Goal: Task Accomplishment & Management: Manage account settings

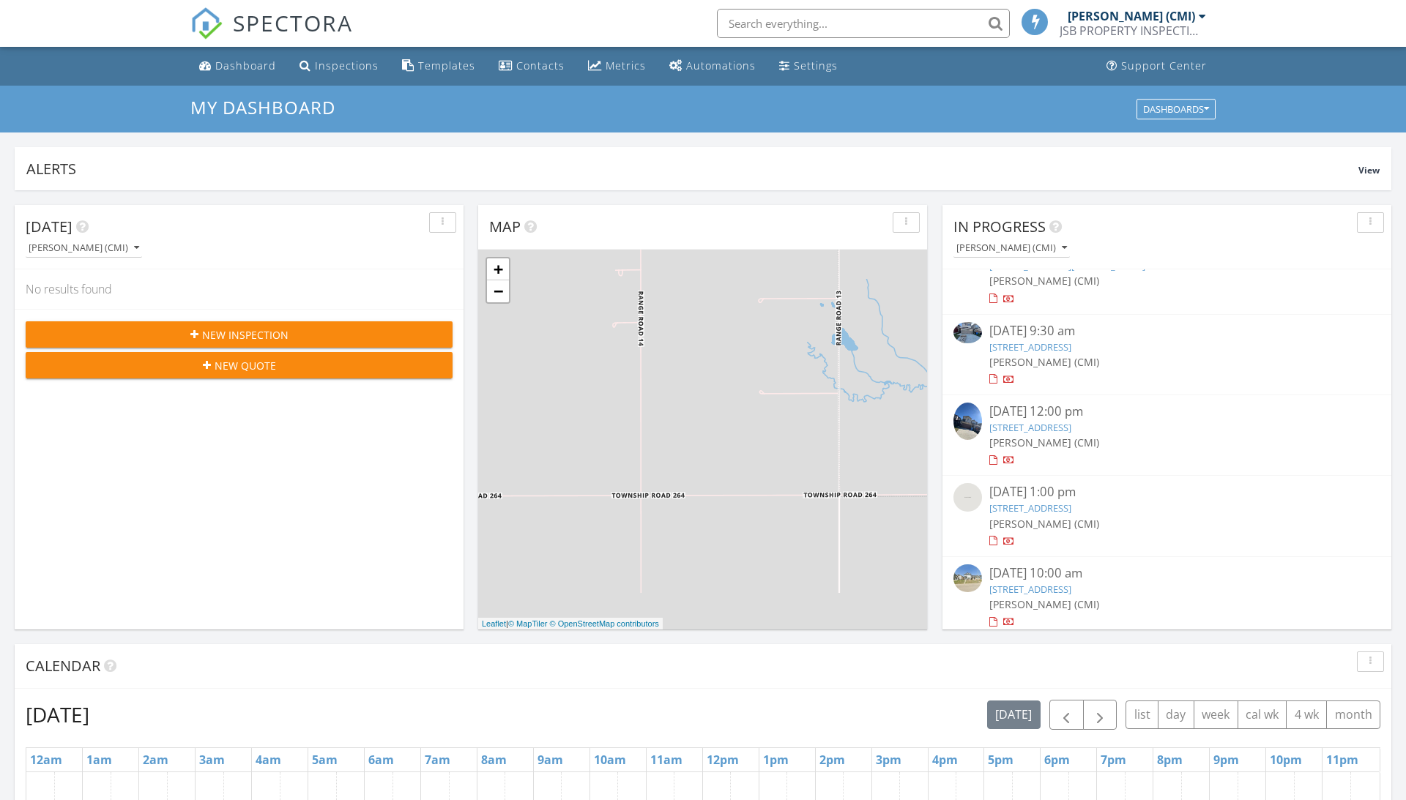
scroll to position [33, 0]
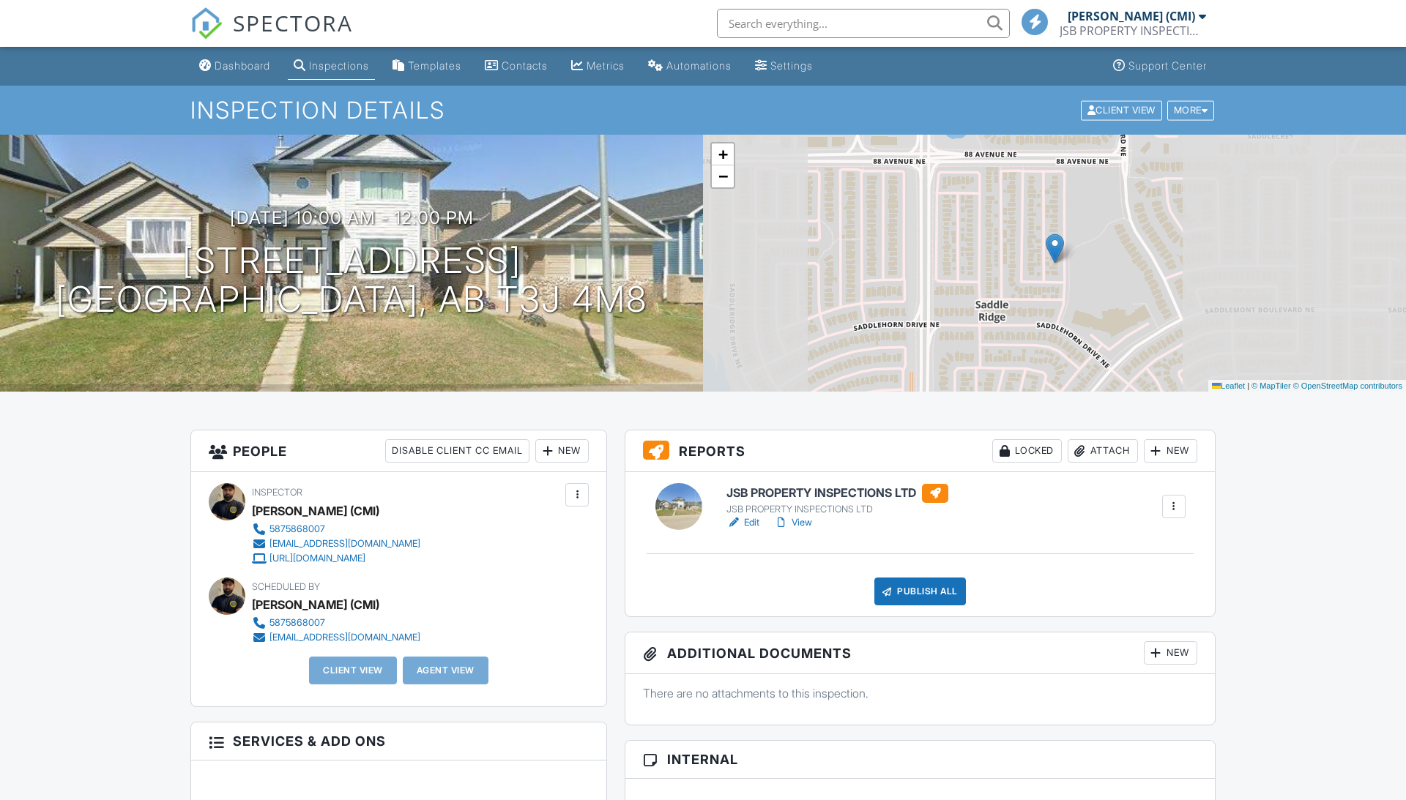
click at [804, 527] on link "View" at bounding box center [793, 522] width 38 height 15
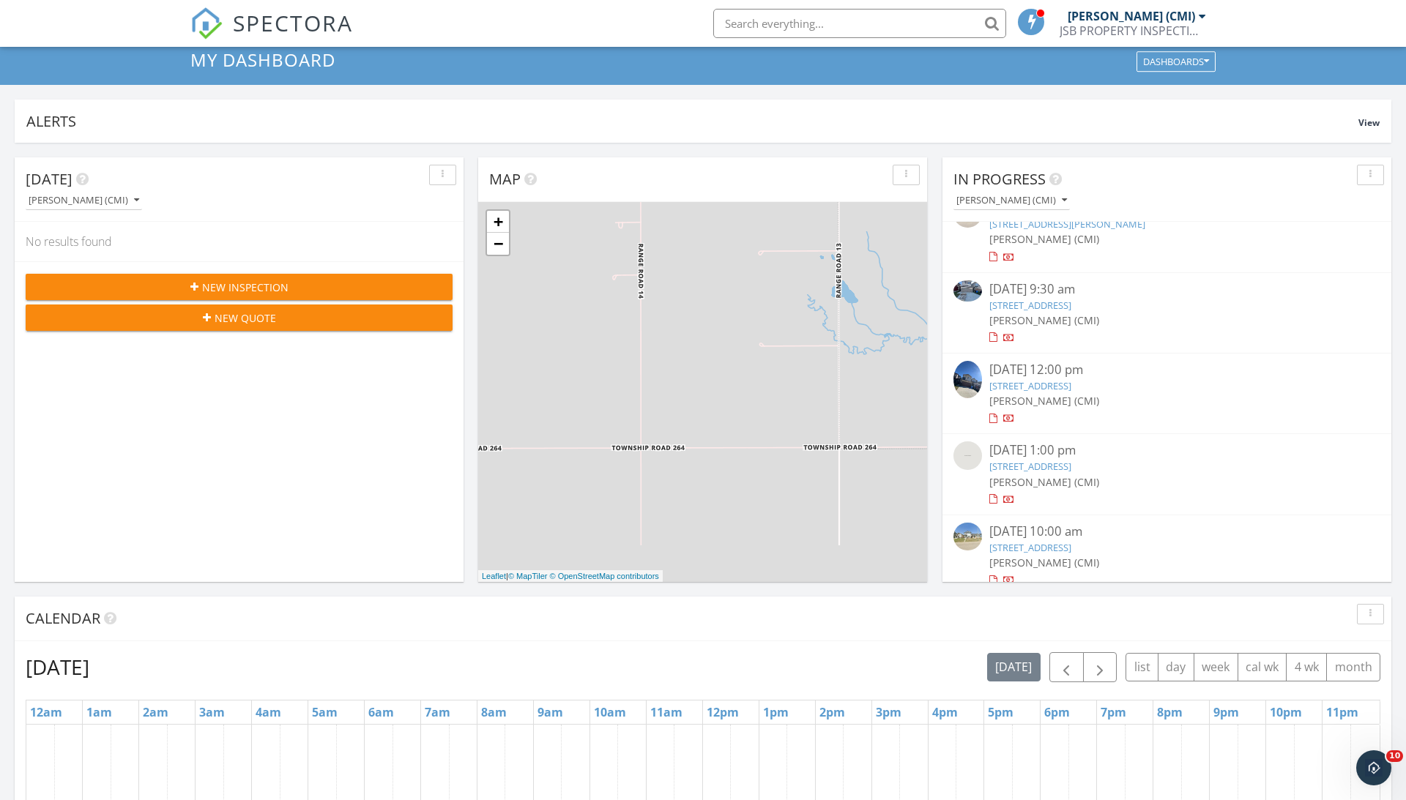
scroll to position [107, 0]
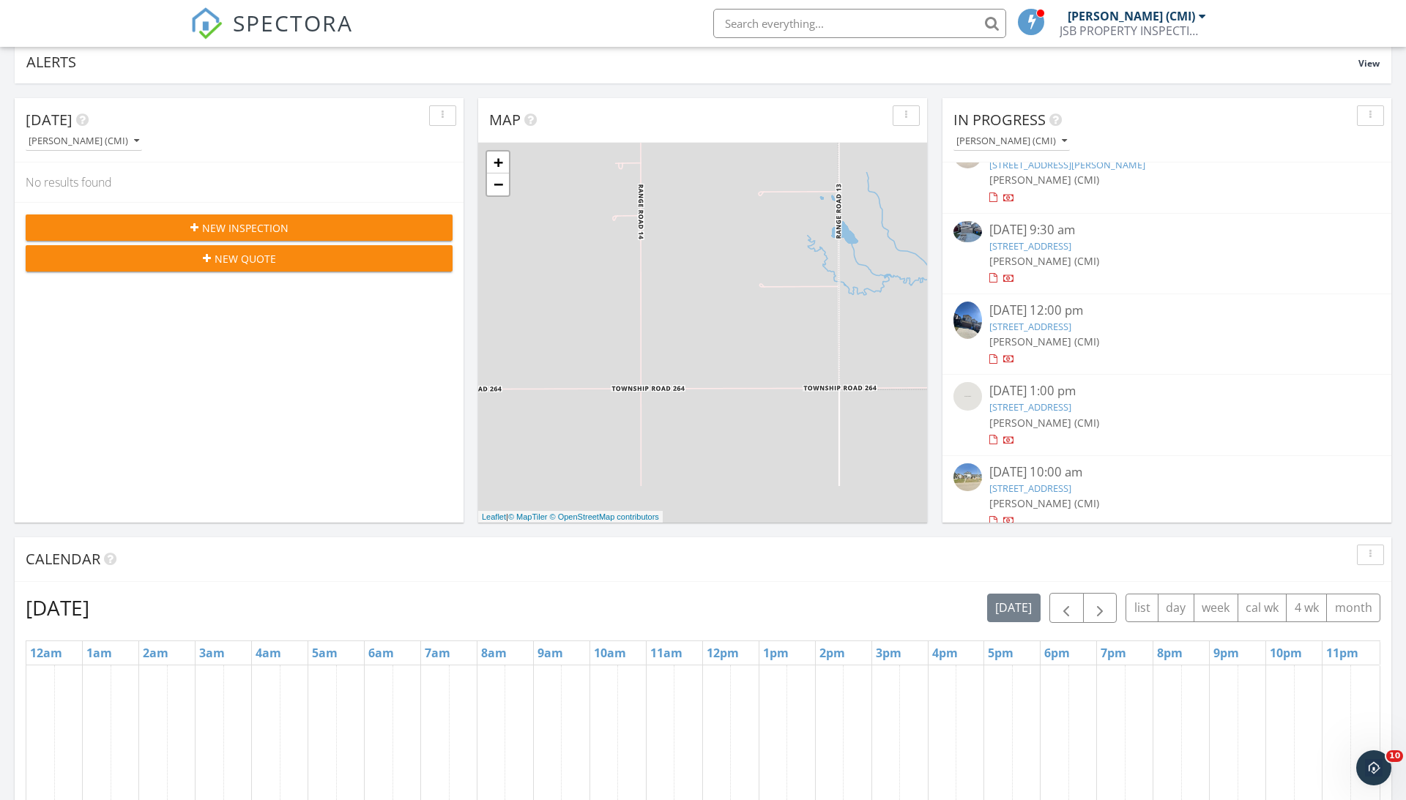
click at [1022, 482] on link "35 Saddlemead Green NE, Calgary, AB T3J 4M8" at bounding box center [1030, 488] width 82 height 13
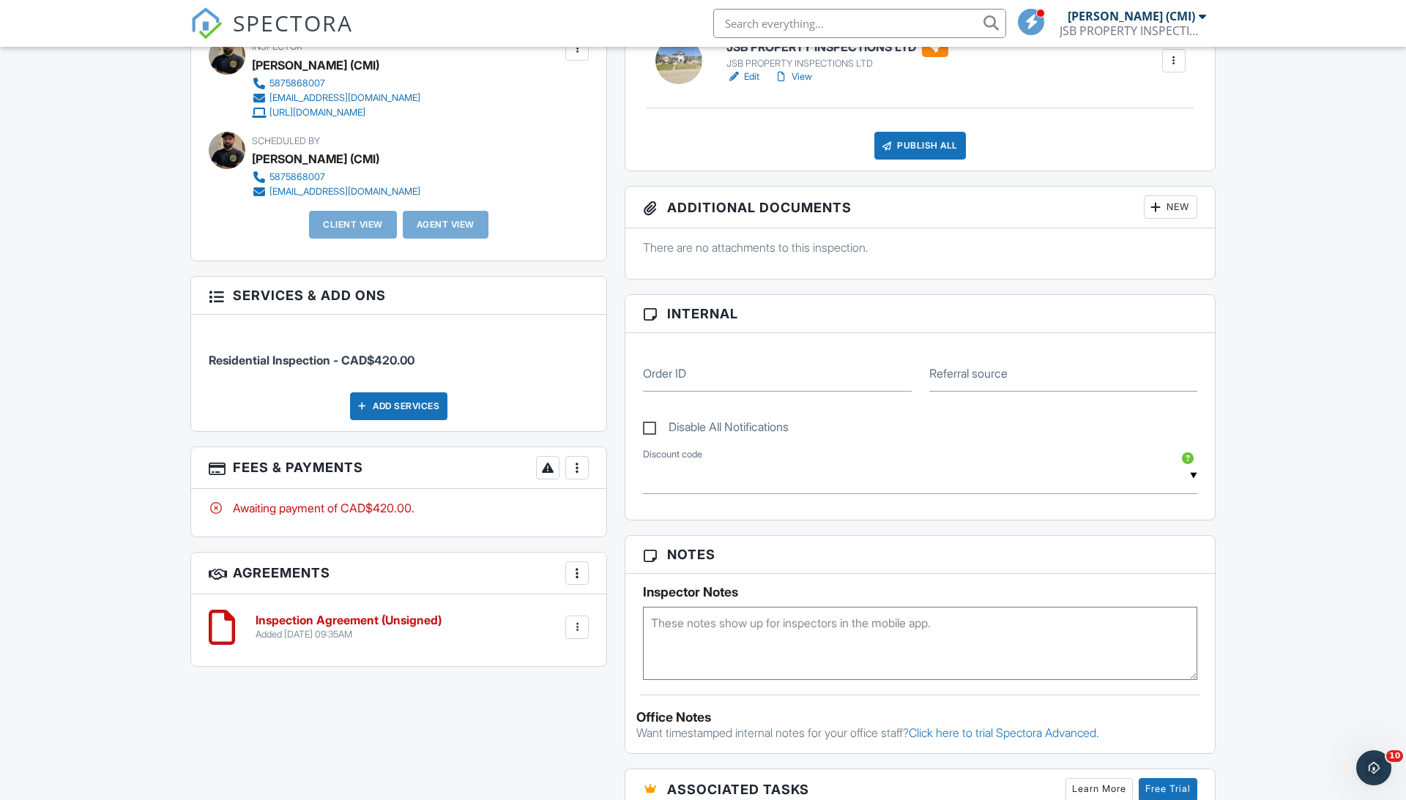
scroll to position [401, 0]
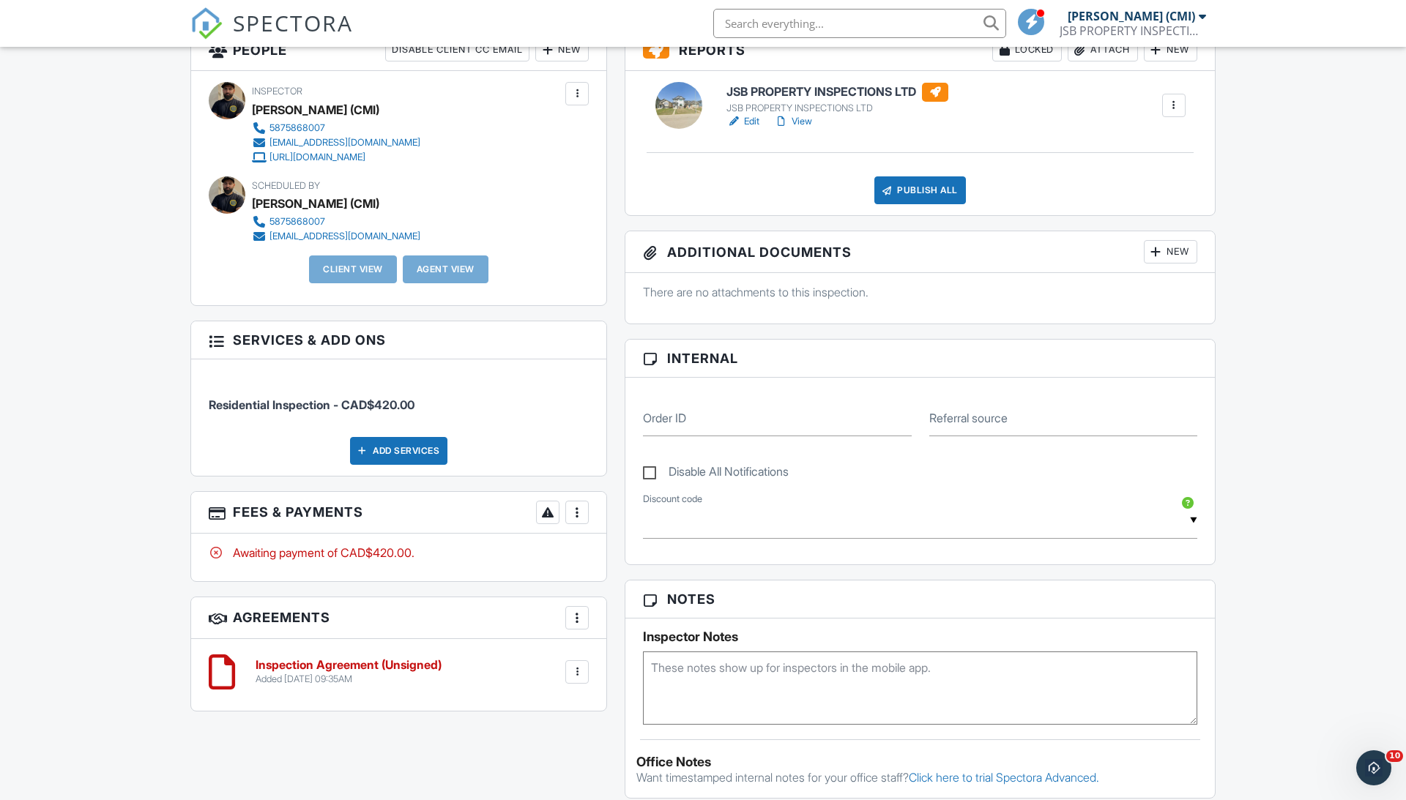
click at [575, 510] on div at bounding box center [577, 512] width 15 height 15
click at [622, 668] on div "Paid In Full" at bounding box center [650, 667] width 141 height 18
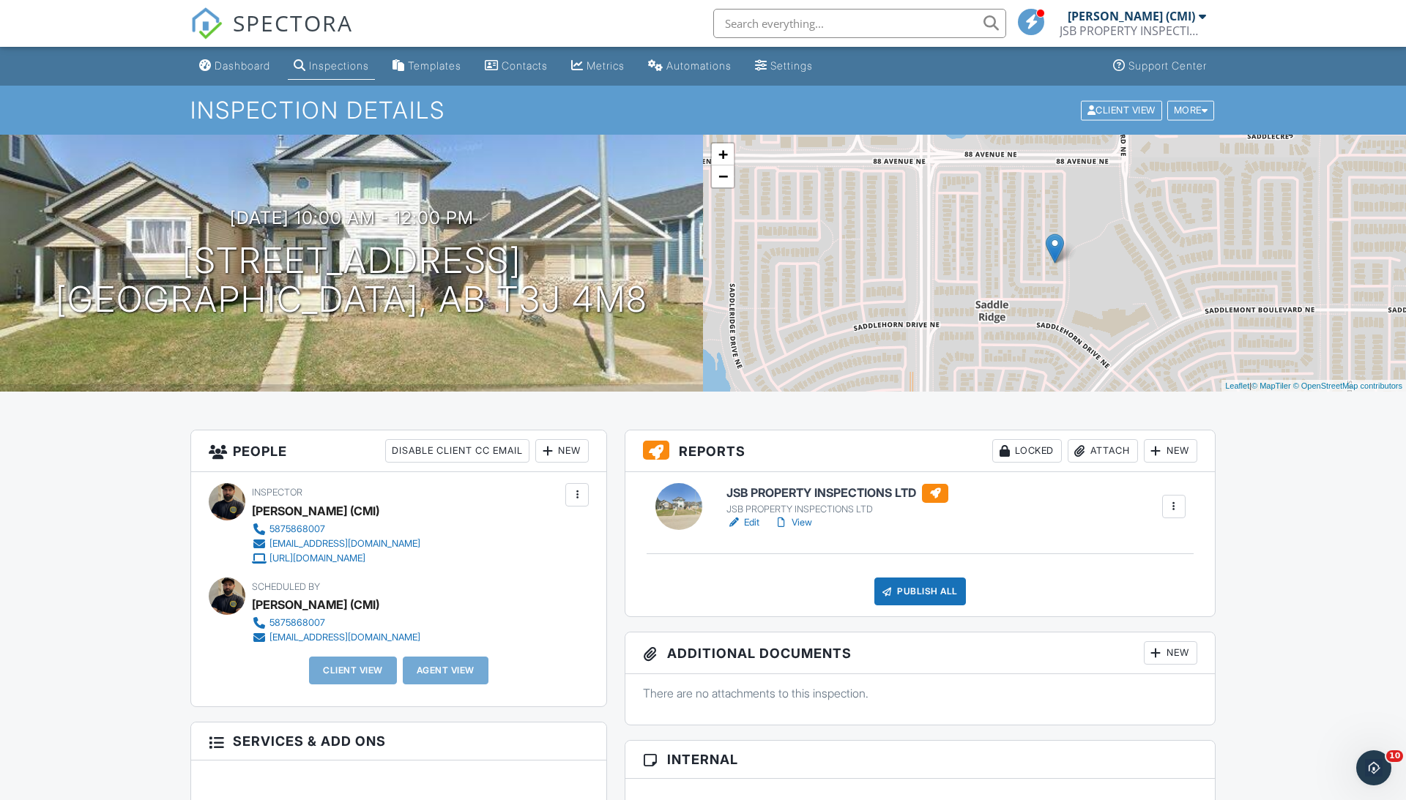
click at [803, 521] on link "View" at bounding box center [793, 522] width 38 height 15
